Goal: Task Accomplishment & Management: Use online tool/utility

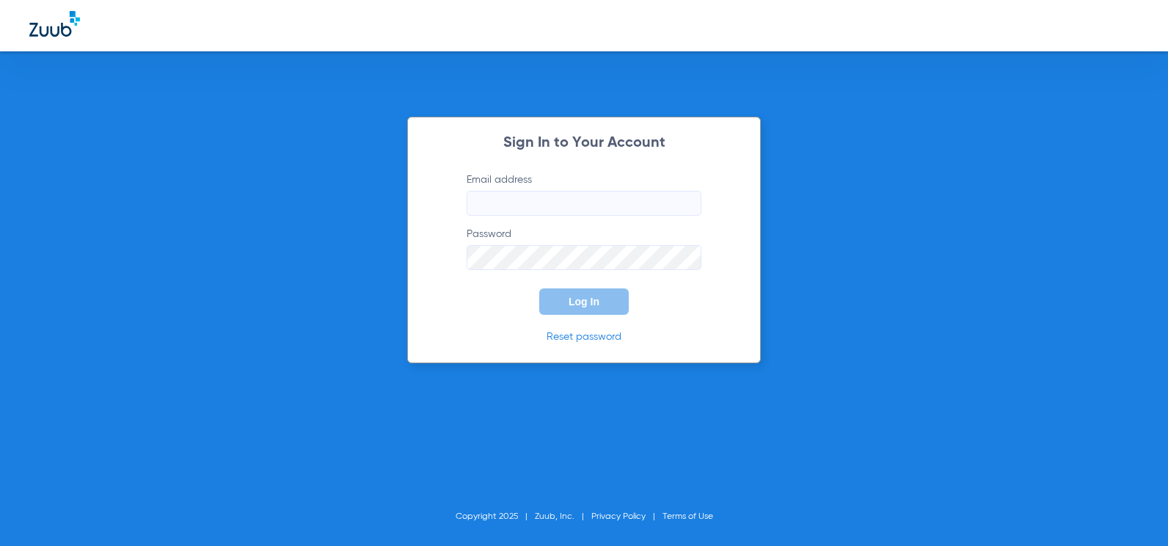
click at [533, 184] on label "Email address" at bounding box center [584, 193] width 235 height 43
click at [533, 191] on input "Email address" at bounding box center [584, 203] width 235 height 25
click at [542, 205] on input "Email address" at bounding box center [584, 203] width 235 height 25
type input "[EMAIL_ADDRESS][DOMAIN_NAME]"
click at [594, 288] on button "Log In" at bounding box center [584, 301] width 90 height 26
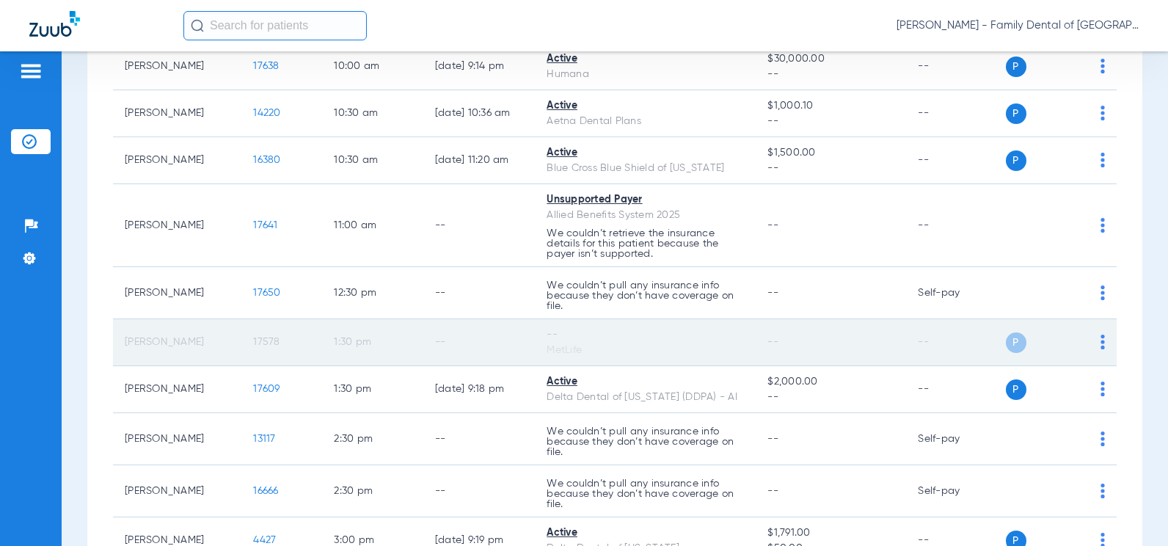
scroll to position [367, 0]
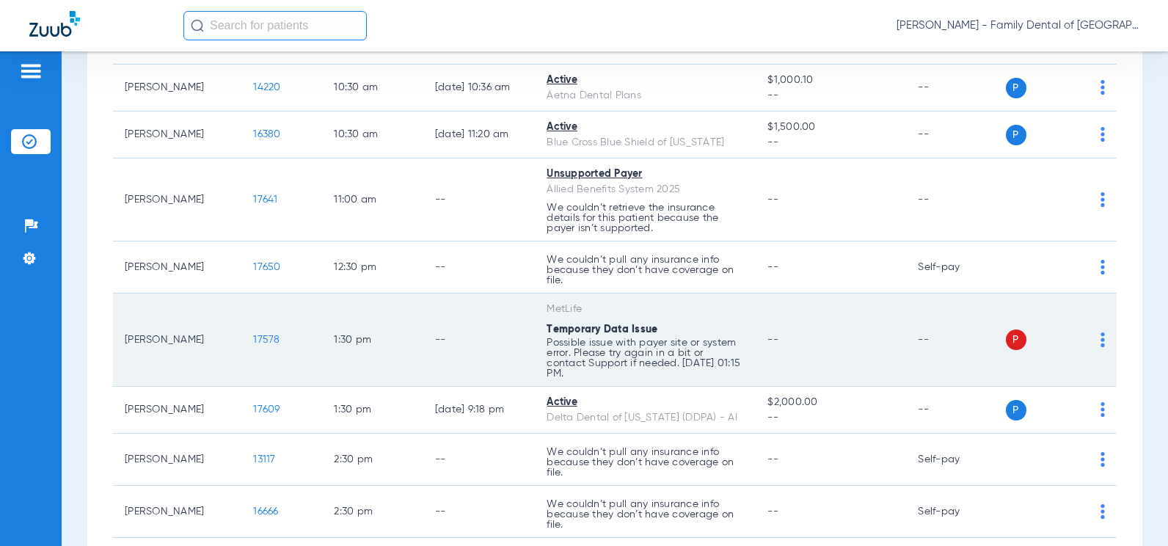
click at [1006, 332] on span "P" at bounding box center [1016, 340] width 21 height 21
click at [1101, 338] on img at bounding box center [1103, 339] width 4 height 15
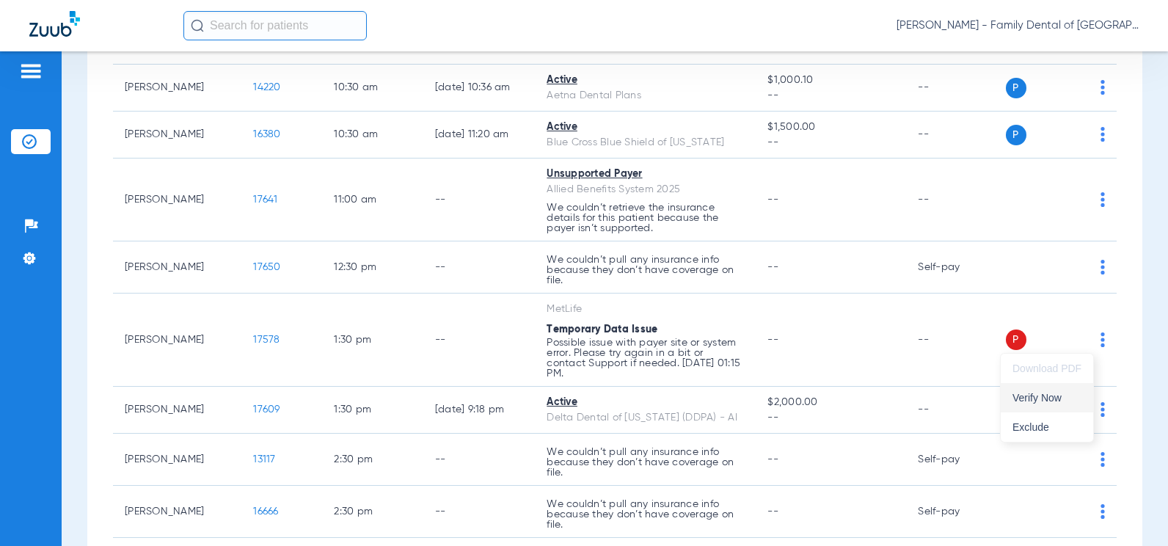
click at [1050, 401] on span "Verify Now" at bounding box center [1047, 398] width 69 height 10
